Goal: Browse casually: Explore the website without a specific task or goal

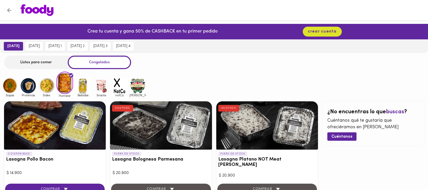
click at [6, 85] on img at bounding box center [10, 85] width 16 height 16
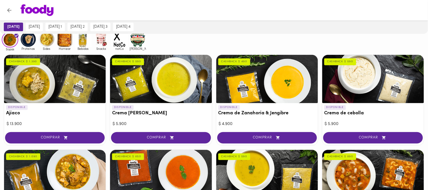
scroll to position [24, 0]
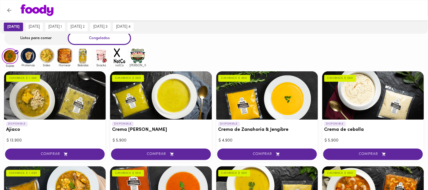
click at [28, 56] on img at bounding box center [28, 55] width 16 height 16
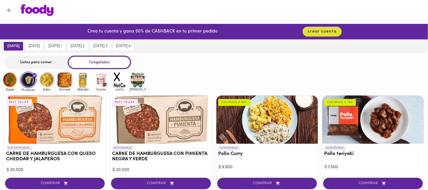
click at [12, 81] on img at bounding box center [10, 80] width 16 height 16
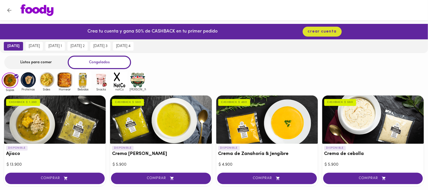
click at [29, 80] on img at bounding box center [28, 80] width 16 height 16
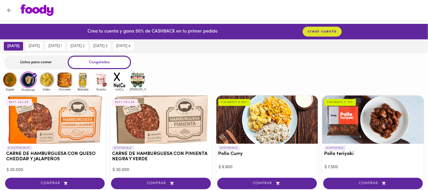
click at [42, 79] on img at bounding box center [46, 80] width 16 height 16
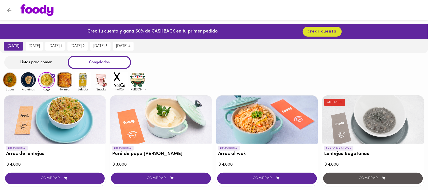
click at [62, 80] on img at bounding box center [65, 80] width 16 height 16
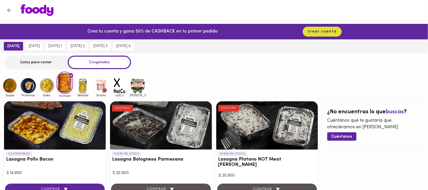
click at [10, 86] on img at bounding box center [10, 85] width 16 height 16
